Goal: Task Accomplishment & Management: Manage account settings

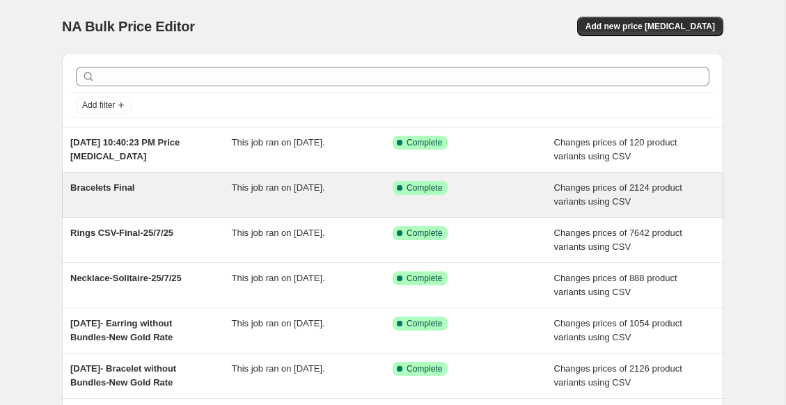
click at [104, 186] on span "Bracelets Final" at bounding box center [102, 187] width 65 height 10
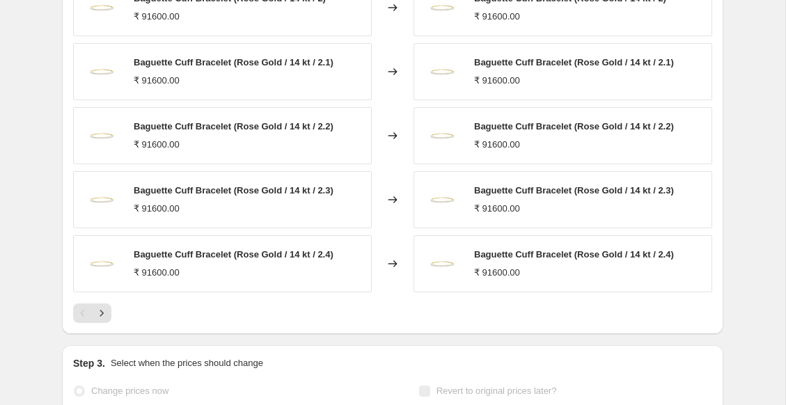
scroll to position [642, 0]
click at [100, 306] on icon "Next" at bounding box center [102, 313] width 14 height 14
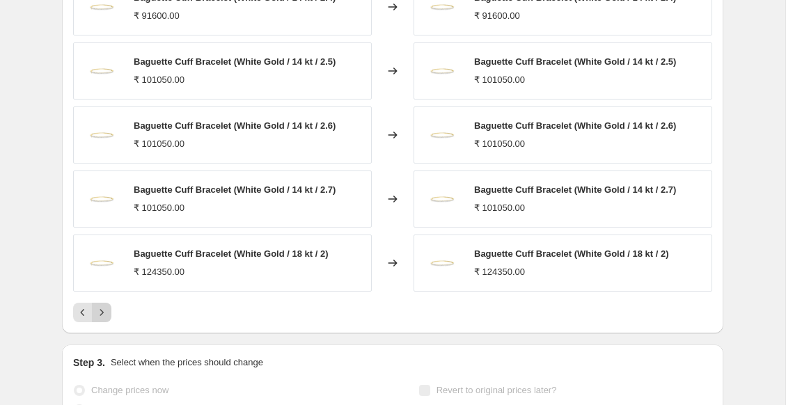
click at [100, 306] on icon "Next" at bounding box center [102, 313] width 14 height 14
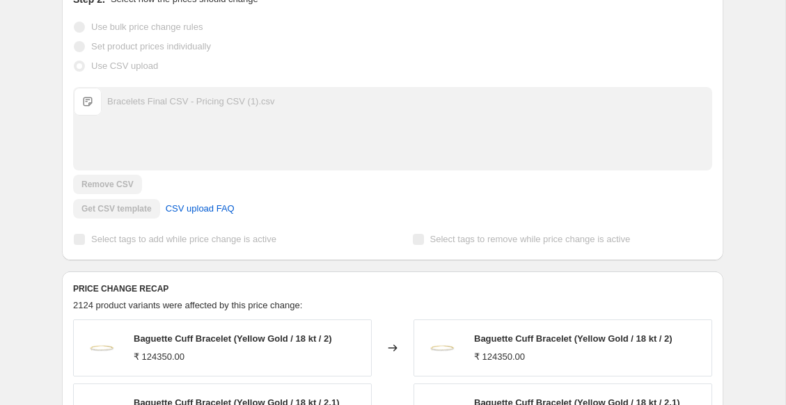
scroll to position [0, 0]
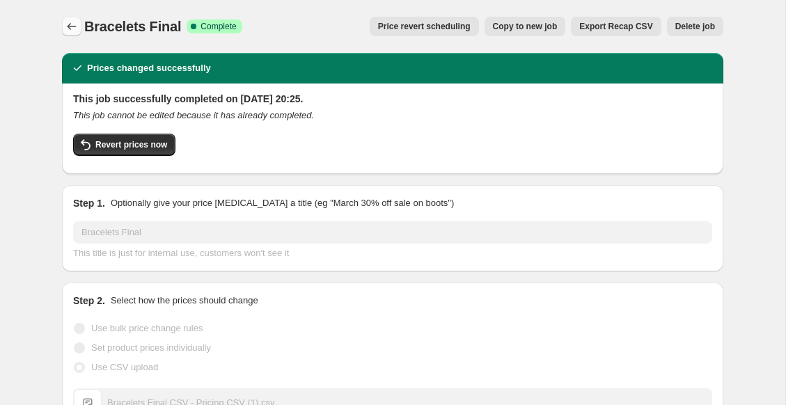
click at [72, 28] on icon "Price change jobs" at bounding box center [72, 26] width 14 height 14
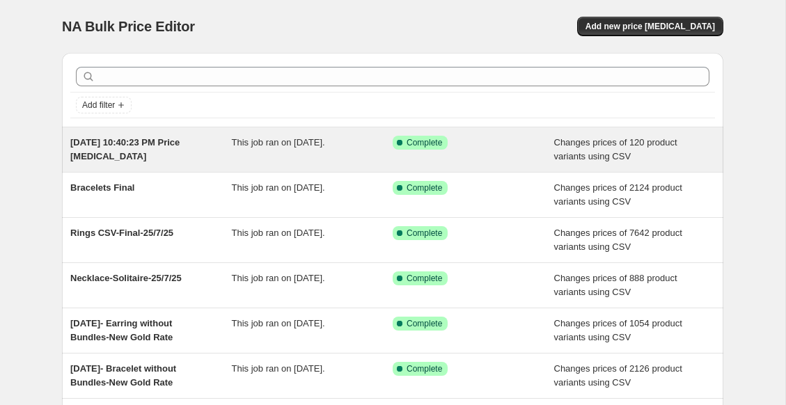
click at [113, 145] on span "[DATE] 10:40:23 PM Price [MEDICAL_DATA]" at bounding box center [124, 149] width 109 height 24
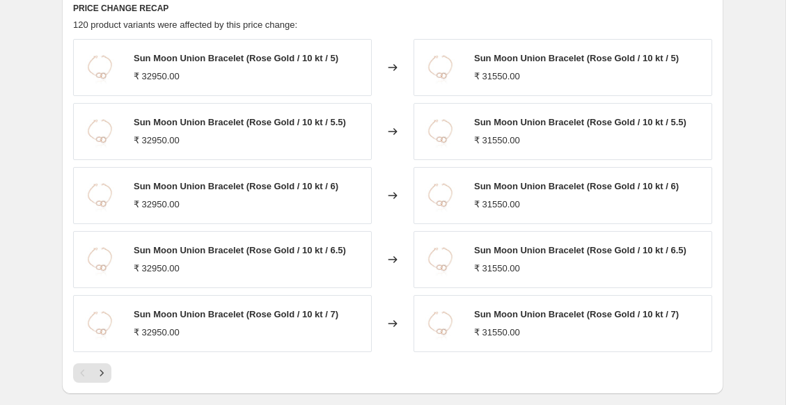
scroll to position [600, 0]
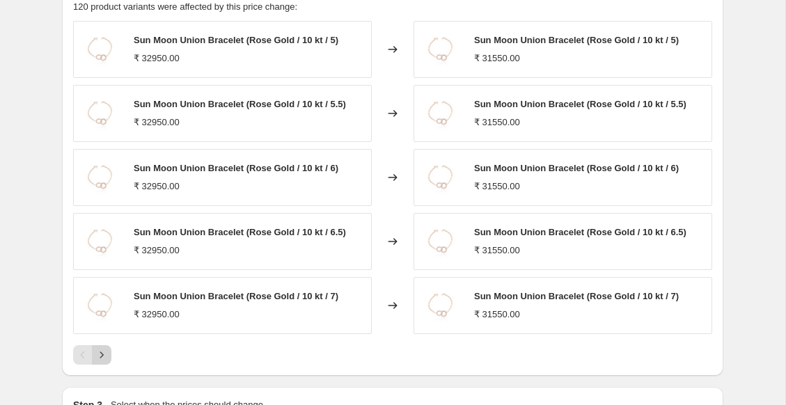
click at [101, 350] on icon "Next" at bounding box center [102, 355] width 14 height 14
click at [102, 356] on icon "Next" at bounding box center [102, 355] width 14 height 14
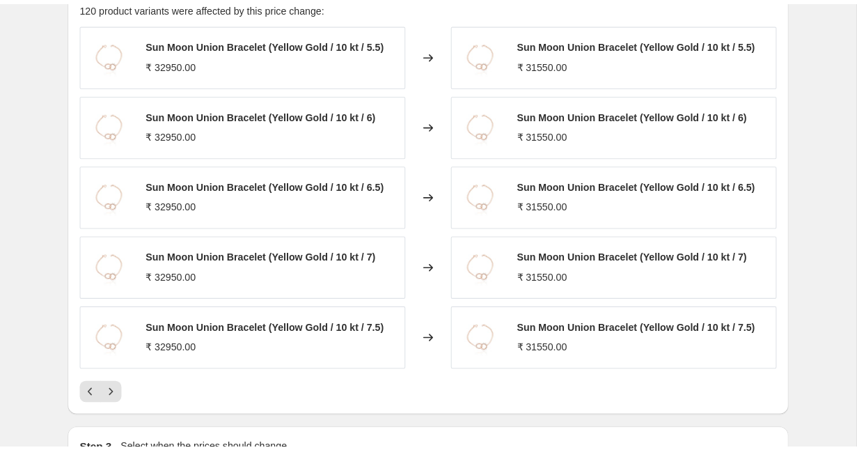
scroll to position [0, 0]
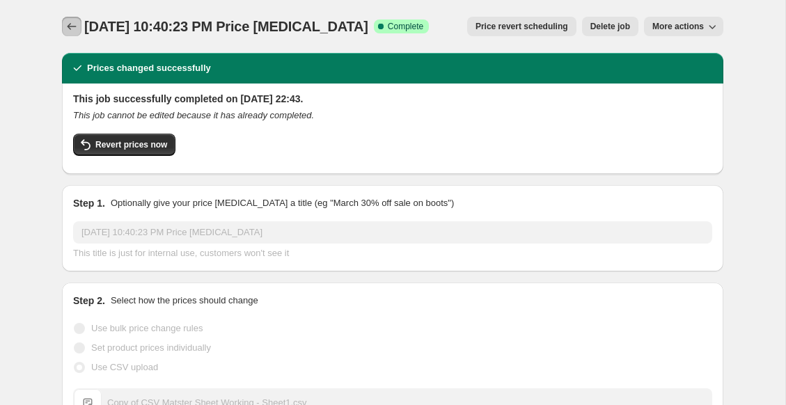
click at [68, 22] on icon "Price change jobs" at bounding box center [72, 26] width 14 height 14
